Goal: Task Accomplishment & Management: Use online tool/utility

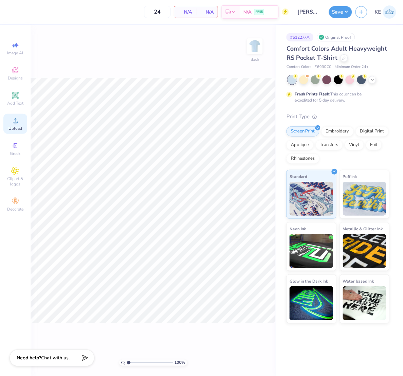
click at [21, 126] on div "Upload" at bounding box center [15, 124] width 24 height 20
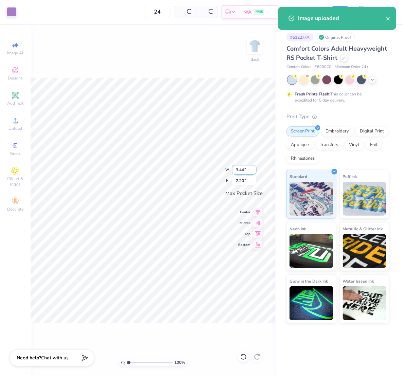
click at [242, 169] on input "3.44" at bounding box center [244, 170] width 24 height 10
type input "3.50"
type input "2.24"
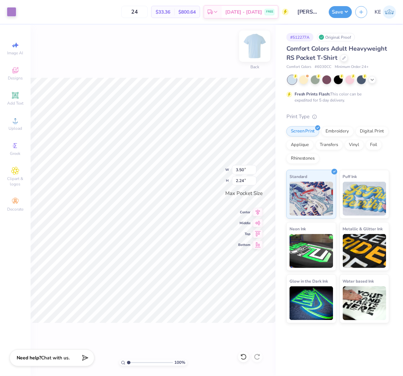
click at [257, 46] on img at bounding box center [254, 46] width 27 height 27
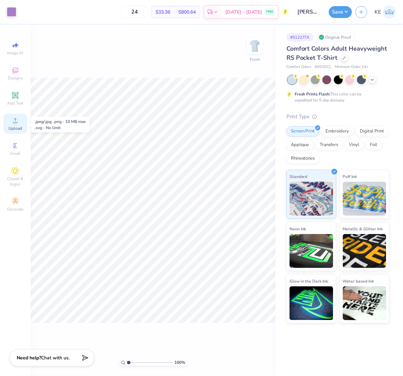
click at [11, 127] on span "Upload" at bounding box center [15, 128] width 14 height 5
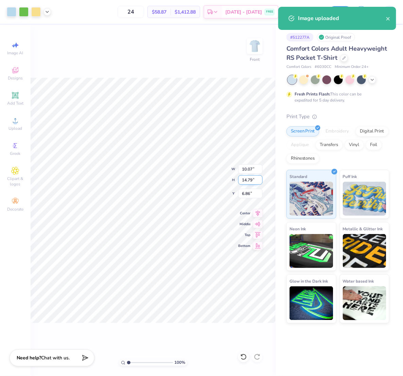
click at [247, 180] on input "14.79" at bounding box center [250, 180] width 24 height 10
type input "15"
type input "10.22"
type input "15.00"
click at [248, 192] on input "6.75" at bounding box center [250, 194] width 24 height 10
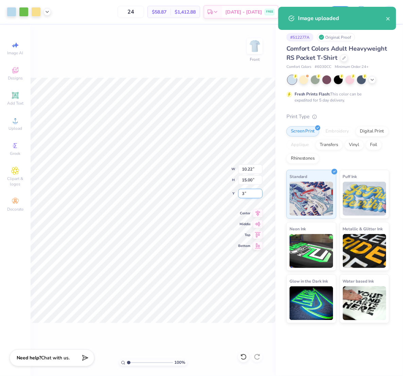
type input "3.00"
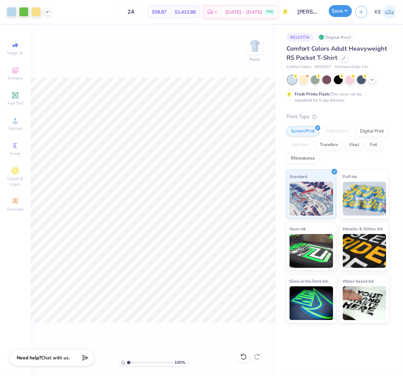
click at [343, 11] on button "Save" at bounding box center [340, 11] width 23 height 12
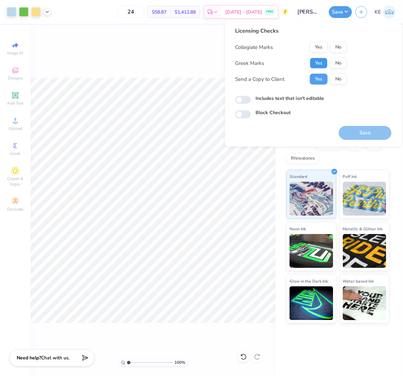
click at [320, 64] on button "Yes" at bounding box center [319, 63] width 18 height 11
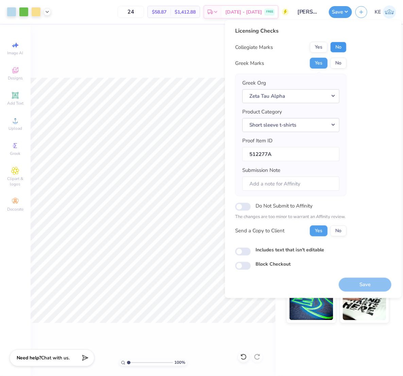
click at [341, 51] on button "No" at bounding box center [338, 47] width 16 height 11
click at [373, 286] on button "Save" at bounding box center [364, 284] width 53 height 14
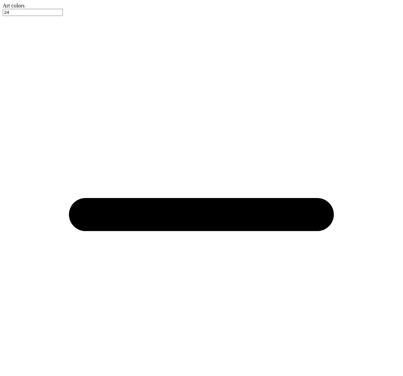
type input "3.50"
type input "3"
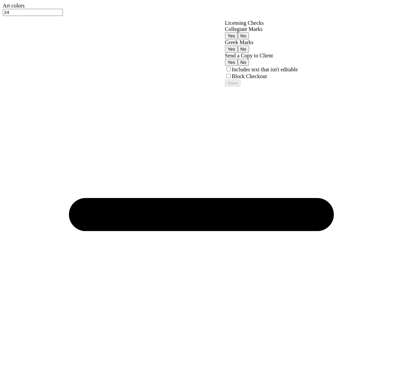
click at [238, 53] on button "Yes" at bounding box center [231, 48] width 13 height 7
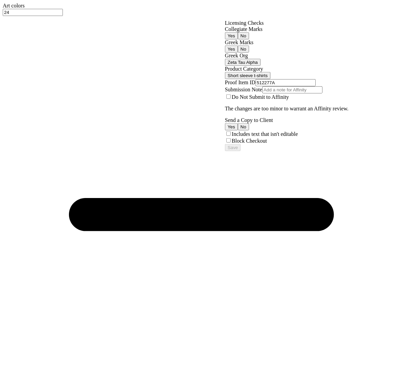
click at [249, 39] on button "No" at bounding box center [243, 35] width 11 height 7
click at [240, 151] on button "Save" at bounding box center [233, 147] width 16 height 7
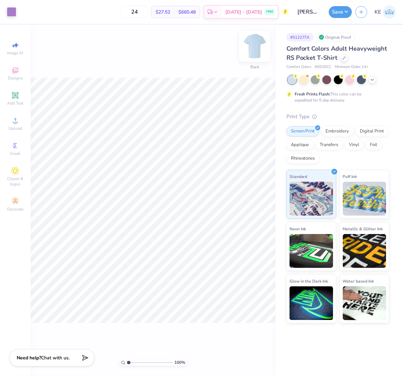
click at [248, 49] on img at bounding box center [254, 46] width 27 height 27
click at [13, 126] on span "Upload" at bounding box center [15, 128] width 14 height 5
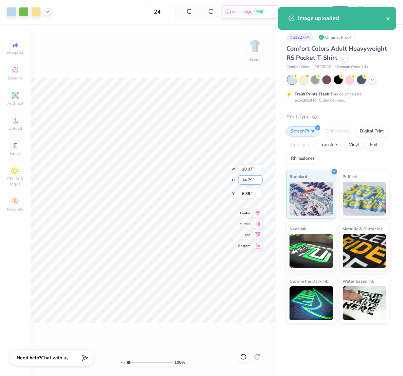
click at [247, 181] on input "14.79" at bounding box center [250, 180] width 24 height 10
type input "15"
type input "10.22"
type input "15.00"
click at [245, 192] on input "6.75" at bounding box center [250, 194] width 24 height 10
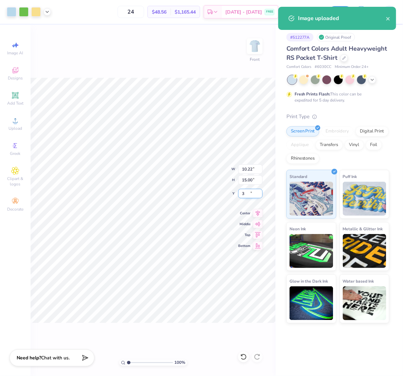
type input "3.00"
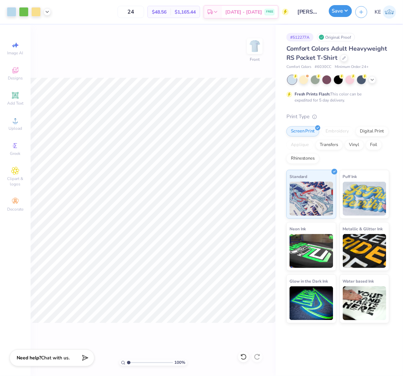
click at [350, 15] on button "Save" at bounding box center [340, 11] width 23 height 12
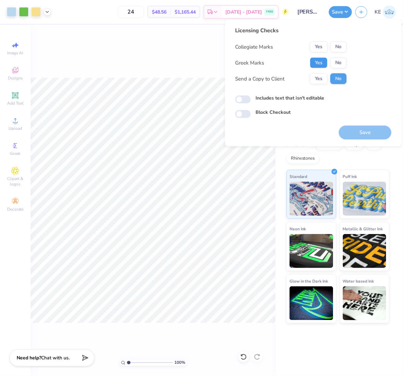
click at [320, 59] on button "Yes" at bounding box center [319, 62] width 18 height 11
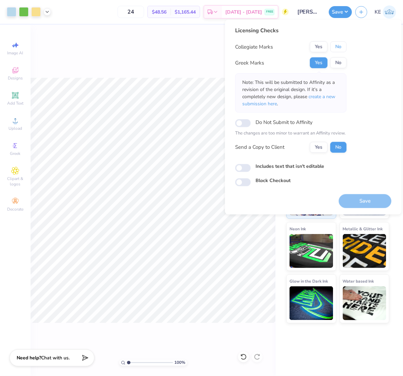
click at [341, 45] on button "No" at bounding box center [338, 46] width 16 height 11
click at [368, 200] on button "Save" at bounding box center [364, 201] width 53 height 14
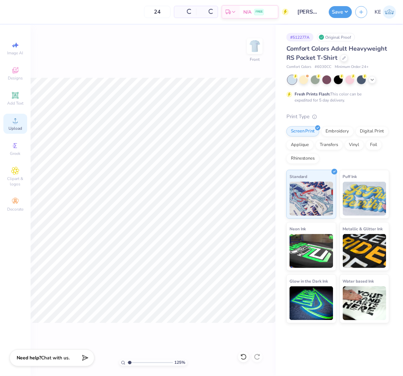
click at [19, 125] on div "Upload" at bounding box center [15, 124] width 24 height 20
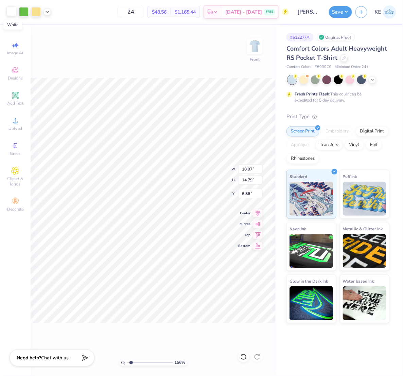
click at [13, 9] on div at bounding box center [12, 11] width 10 height 10
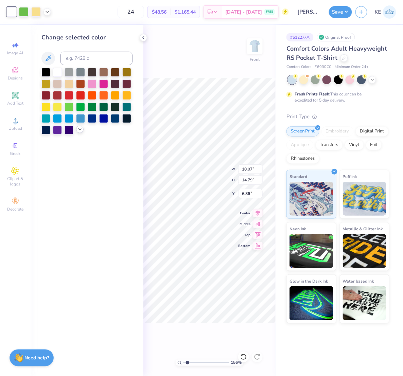
click at [80, 132] on icon at bounding box center [79, 129] width 5 height 5
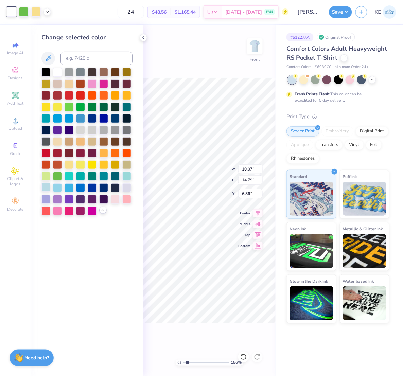
click at [48, 188] on div at bounding box center [45, 187] width 9 height 9
type input "1"
click at [240, 358] on icon at bounding box center [243, 356] width 7 height 7
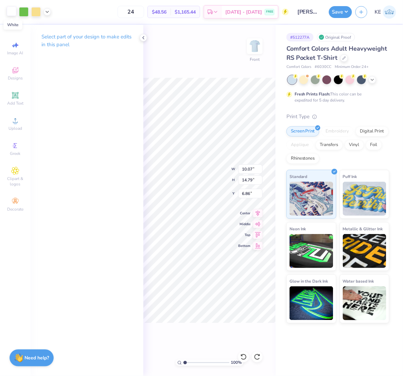
click at [13, 11] on div at bounding box center [12, 11] width 10 height 10
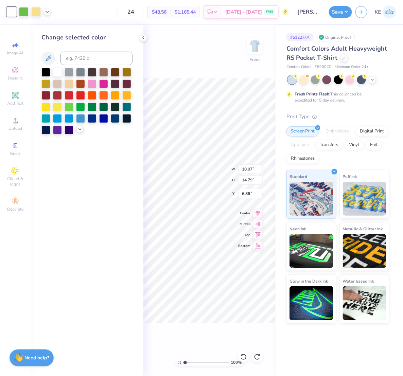
click at [79, 129] on polyline at bounding box center [79, 129] width 3 height 1
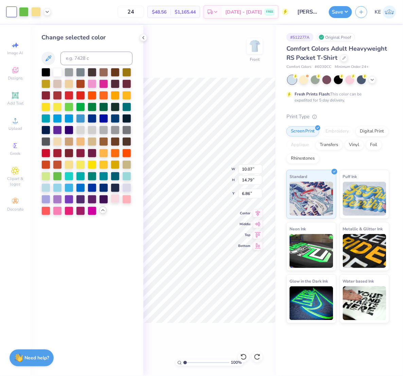
click at [114, 200] on div at bounding box center [115, 198] width 9 height 9
click at [243, 355] on icon at bounding box center [243, 357] width 6 height 6
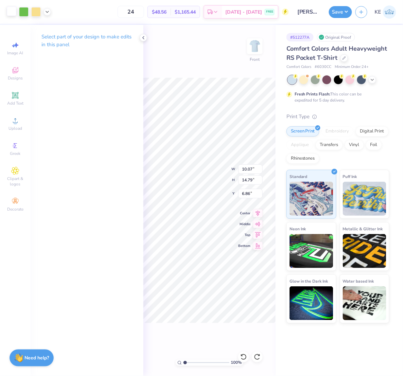
click at [12, 11] on div at bounding box center [12, 11] width 10 height 10
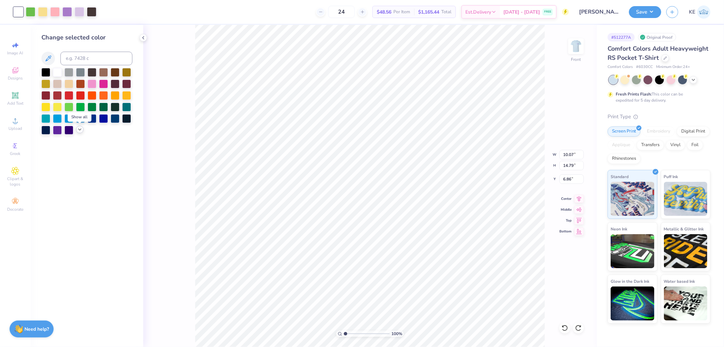
click at [80, 127] on icon at bounding box center [79, 129] width 5 height 5
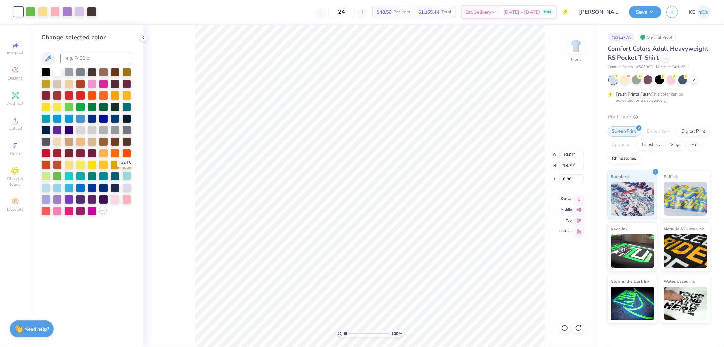
click at [126, 176] on div at bounding box center [126, 175] width 9 height 9
click at [402, 328] on icon at bounding box center [564, 327] width 7 height 7
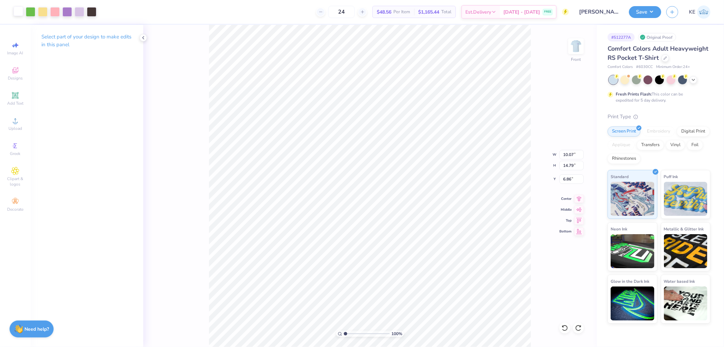
click at [19, 13] on div at bounding box center [19, 11] width 10 height 10
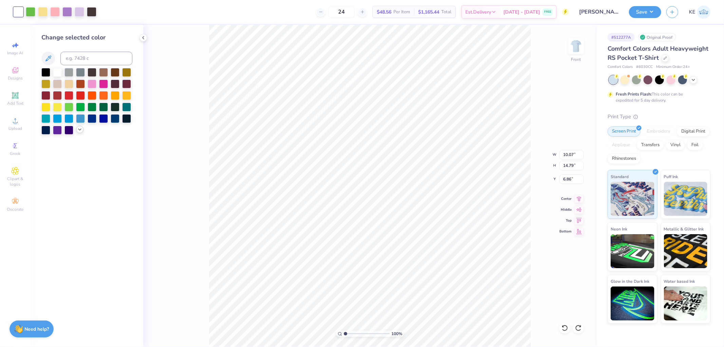
click at [79, 129] on polyline at bounding box center [79, 129] width 3 height 1
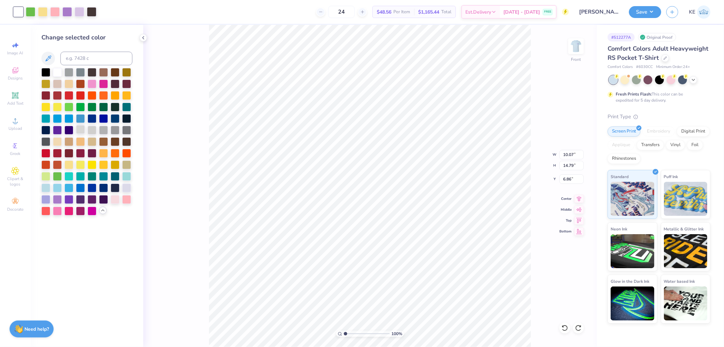
click at [79, 130] on div at bounding box center [80, 129] width 9 height 9
click at [402, 327] on icon at bounding box center [564, 327] width 7 height 7
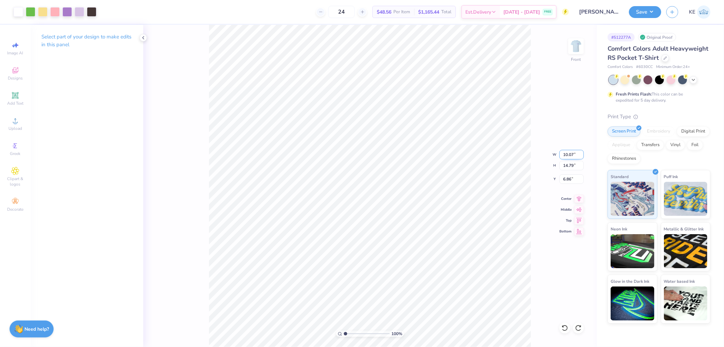
click at [402, 152] on input "10.07" at bounding box center [571, 155] width 24 height 10
type input "15"
type input "10.22"
type input "15.00"
click at [402, 180] on input "6.75" at bounding box center [571, 179] width 24 height 10
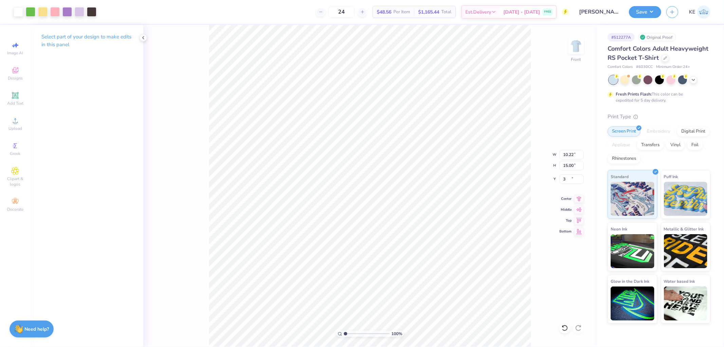
type input "3.00"
click at [402, 12] on button "Save" at bounding box center [645, 11] width 32 height 12
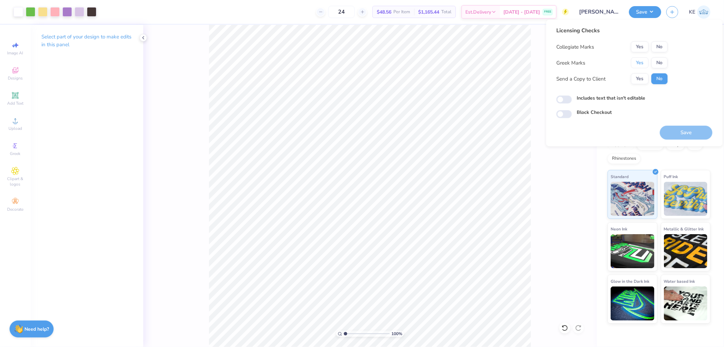
drag, startPoint x: 639, startPoint y: 59, endPoint x: 646, endPoint y: 54, distance: 7.8
click at [402, 58] on button "Yes" at bounding box center [640, 62] width 18 height 11
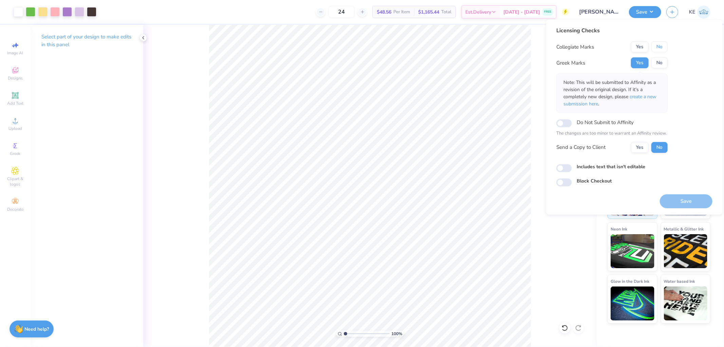
click at [402, 42] on button "No" at bounding box center [659, 46] width 16 height 11
click at [402, 199] on button "Save" at bounding box center [686, 201] width 53 height 14
